Goal: Transaction & Acquisition: Subscribe to service/newsletter

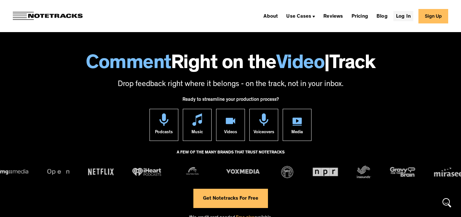
click at [405, 16] on link "Log In" at bounding box center [404, 16] width 20 height 10
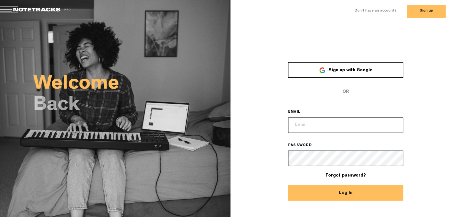
type input "[EMAIL_ADDRESS][DOMAIN_NAME]"
click at [342, 193] on button "Log In" at bounding box center [345, 192] width 115 height 15
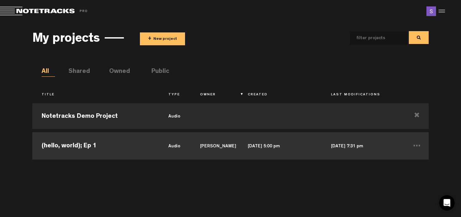
click at [147, 146] on td "(hello, world); Ep 1" at bounding box center [95, 144] width 127 height 29
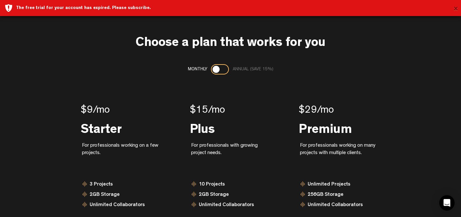
click at [456, 9] on button "×" at bounding box center [456, 9] width 5 height 13
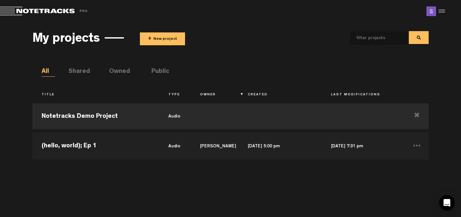
click at [42, 9] on span at bounding box center [45, 11] width 90 height 9
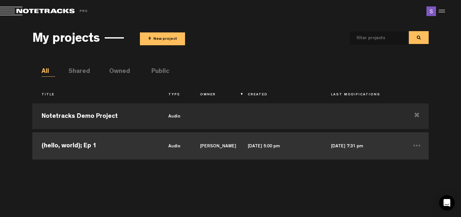
click at [111, 143] on td "(hello, world); Ep 1" at bounding box center [95, 144] width 127 height 29
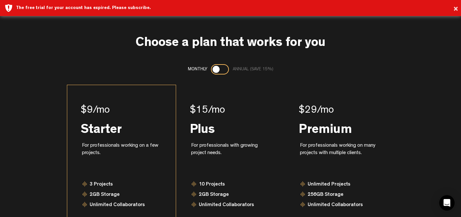
scroll to position [74, 0]
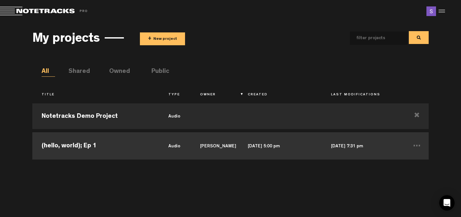
click at [107, 151] on td "(hello, world); Ep 1" at bounding box center [95, 144] width 127 height 29
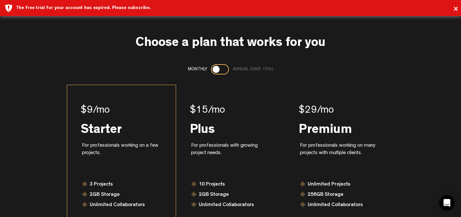
click at [141, 105] on div "$9 /mo" at bounding box center [122, 110] width 82 height 13
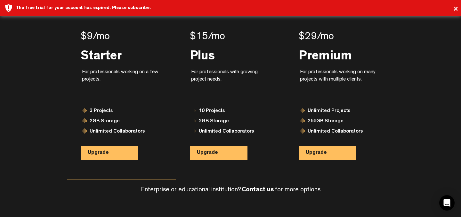
scroll to position [74, 0]
click at [109, 153] on button "Upgrade" at bounding box center [110, 152] width 58 height 14
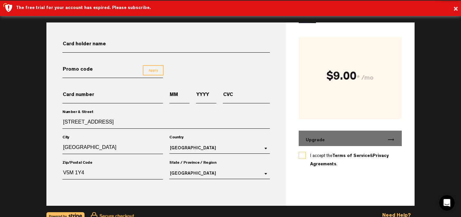
scroll to position [77, 0]
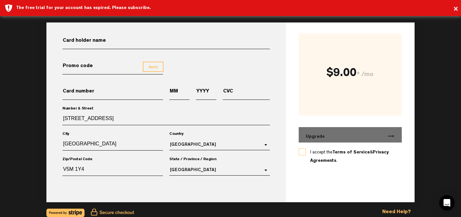
click at [218, 38] on input "Card holder name" at bounding box center [166, 43] width 208 height 11
type input "Shelby Bushell"
type input "4535092999482048"
type input "07"
type input "2028"
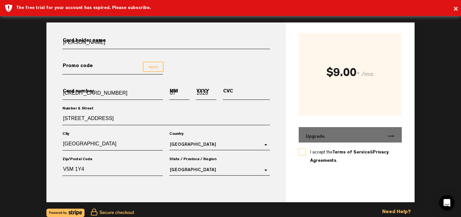
type input "988"
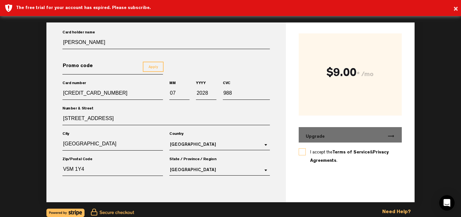
click at [123, 111] on div "Number & Street 2505 E Broadway, Apr 305" at bounding box center [166, 123] width 214 height 25
click at [122, 118] on input "2505 E Broadway, Apr 305" at bounding box center [166, 119] width 208 height 11
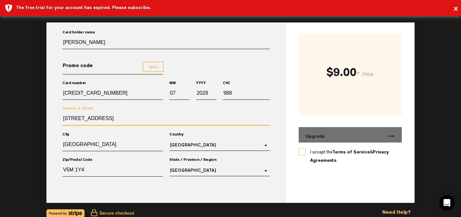
click at [122, 118] on input "2505 E Broadway, Apr 305" at bounding box center [166, 120] width 208 height 12
type input "1065 W 72nd Ave."
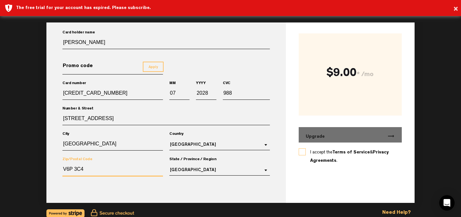
type input "V6P 3C4"
click at [310, 152] on label "I accept the Terms of Service & Privacy Agreements ." at bounding box center [350, 156] width 80 height 17
click at [0, 0] on input "I accept the Terms of Service & Privacy Agreements ." at bounding box center [0, 0] width 0 height 0
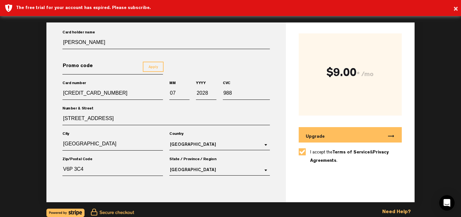
click at [353, 134] on button "Upgrade trending_flat" at bounding box center [350, 134] width 103 height 15
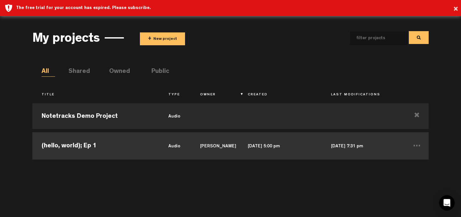
click at [133, 149] on td "(hello, world); Ep 1" at bounding box center [95, 144] width 127 height 29
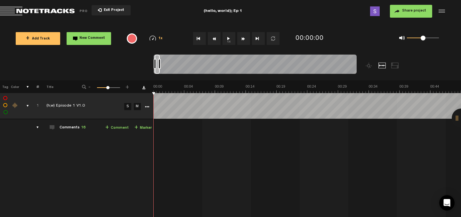
click at [27, 102] on div "comments, stamps & drawings" at bounding box center [25, 105] width 10 height 6
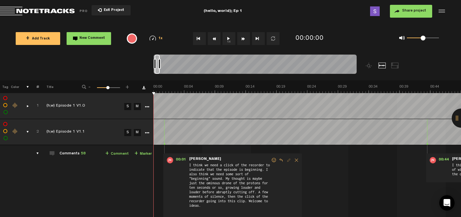
click at [38, 154] on div "comments" at bounding box center [35, 153] width 10 height 6
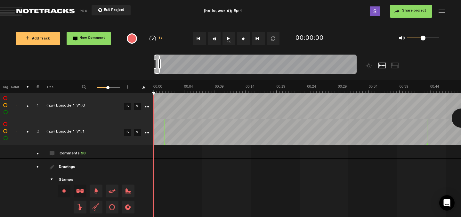
click at [26, 130] on div "comments, stamps & drawings" at bounding box center [25, 131] width 10 height 6
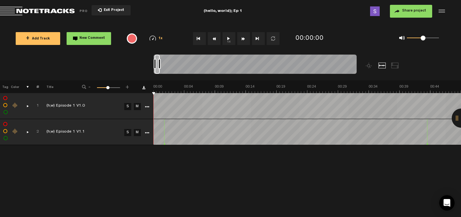
click at [45, 39] on span "+ Add Track" at bounding box center [38, 39] width 24 height 4
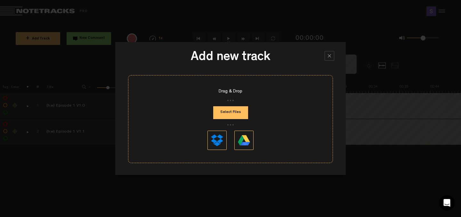
click at [231, 111] on button "Select Files" at bounding box center [230, 112] width 35 height 13
